Goal: Information Seeking & Learning: Learn about a topic

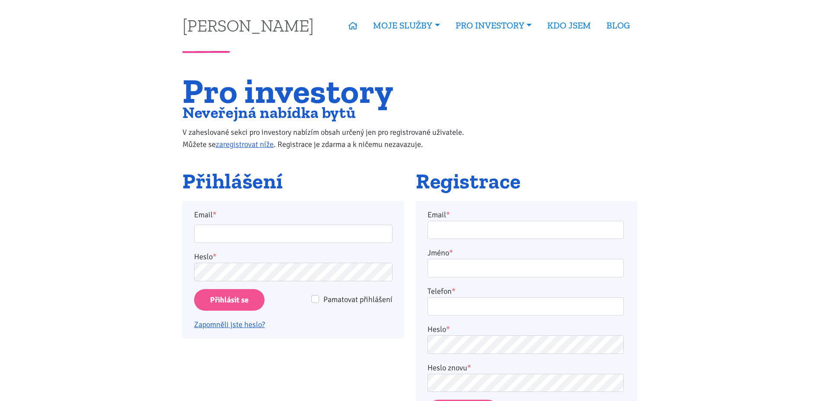
type input "jarek.palka@post.cz"
click at [194, 289] on input "Přihlásit se" at bounding box center [229, 300] width 70 height 22
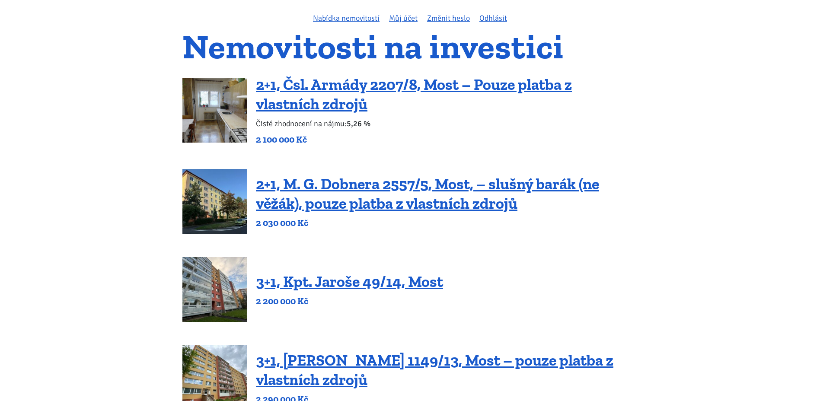
scroll to position [43, 0]
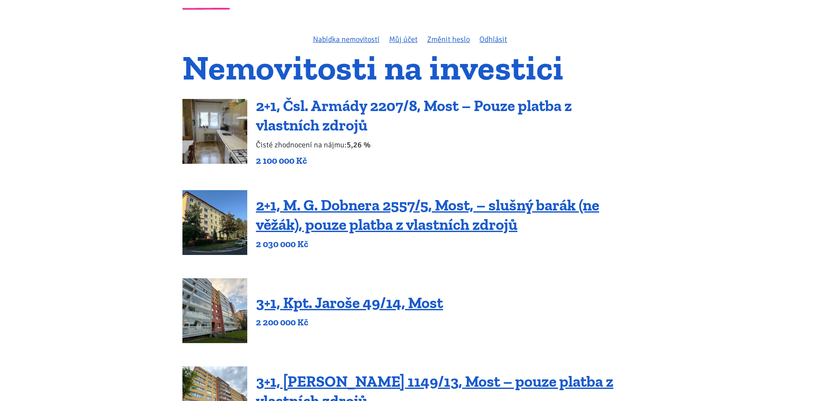
click at [417, 100] on link "2+1, Čsl. Armády 2207/8, Most – Pouze platba z vlastních zdrojů" at bounding box center [414, 115] width 316 height 38
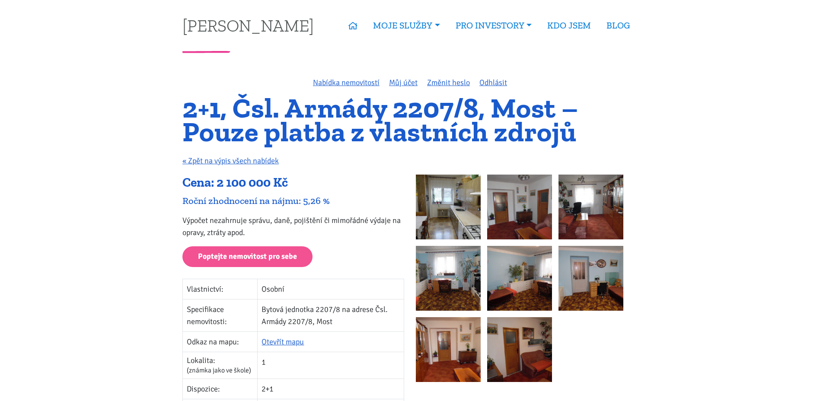
click at [463, 271] on img at bounding box center [448, 278] width 65 height 65
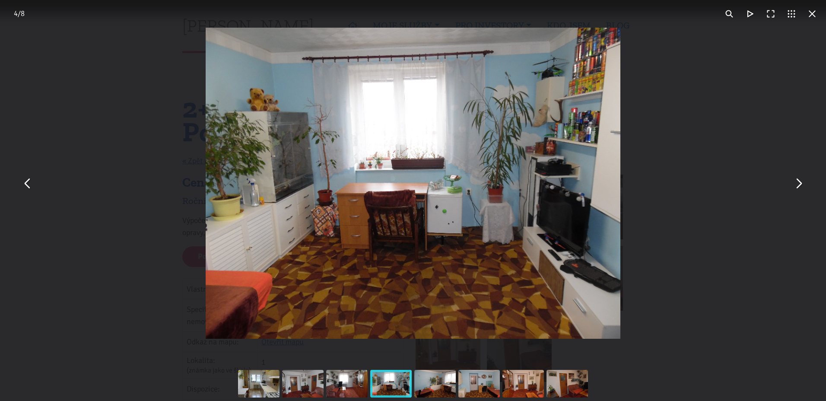
click at [809, 17] on button "You can close this modal content with the ESC key" at bounding box center [812, 13] width 21 height 21
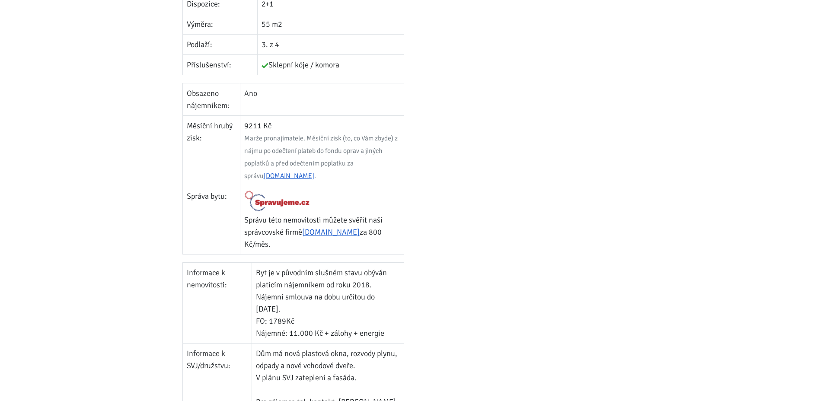
scroll to position [389, 0]
